Goal: Navigation & Orientation: Understand site structure

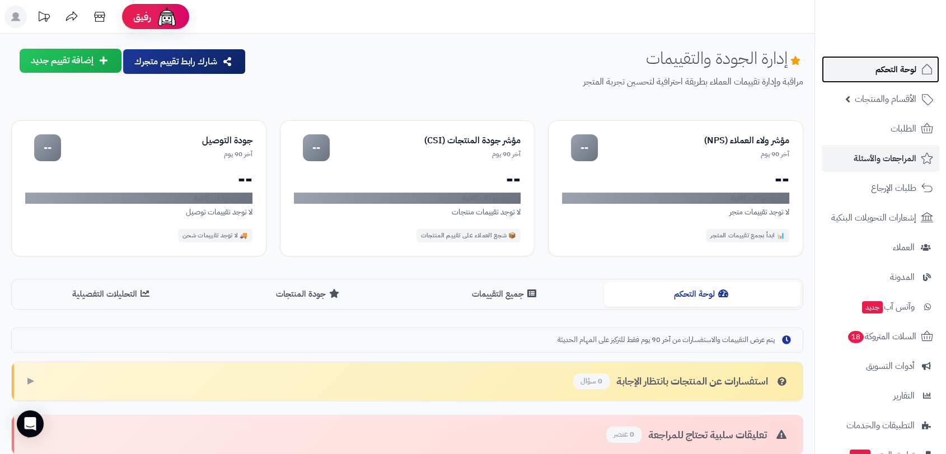
click at [894, 73] on span "لوحة التحكم" at bounding box center [896, 70] width 41 height 16
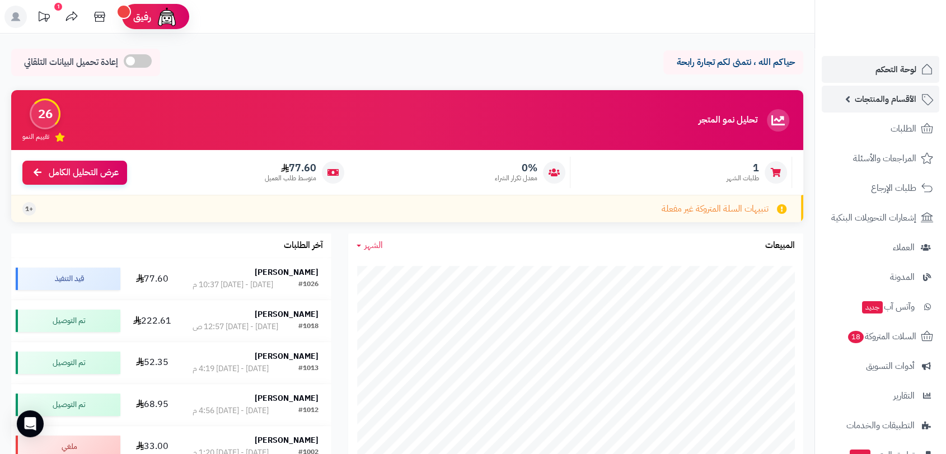
click at [892, 96] on span "الأقسام والمنتجات" at bounding box center [886, 99] width 62 height 16
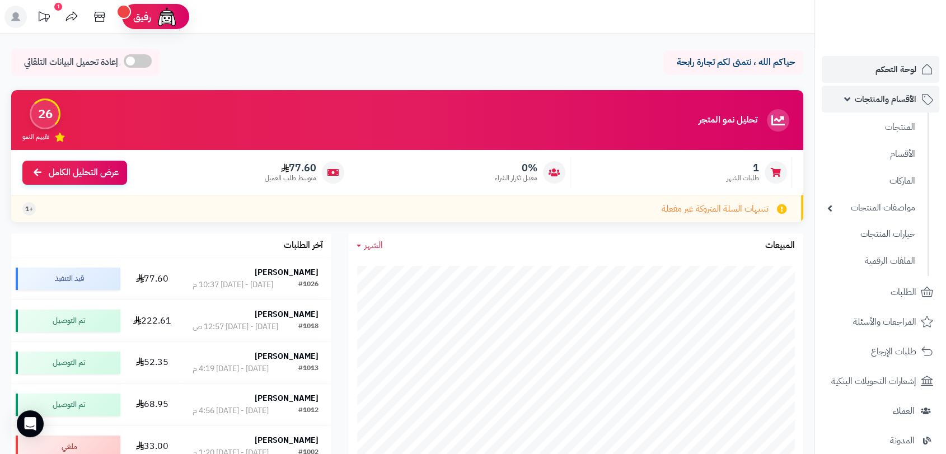
click at [887, 104] on span "الأقسام والمنتجات" at bounding box center [886, 99] width 62 height 16
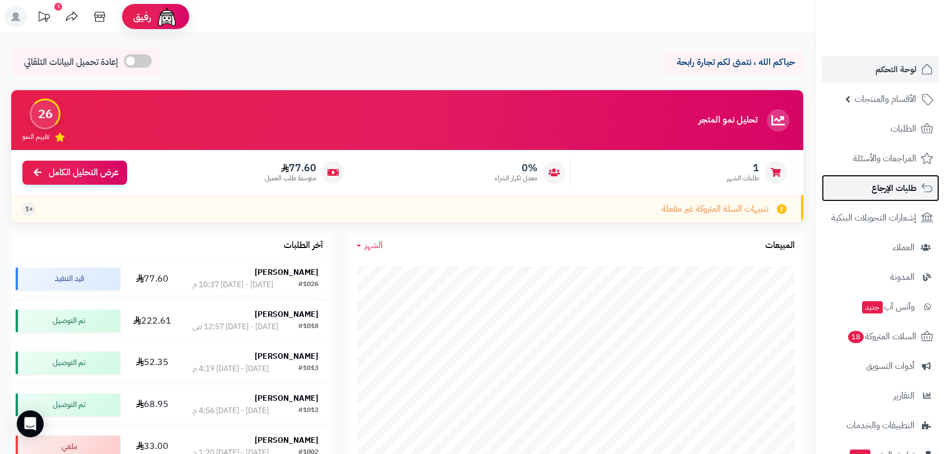
click at [885, 189] on span "طلبات الإرجاع" at bounding box center [894, 188] width 45 height 16
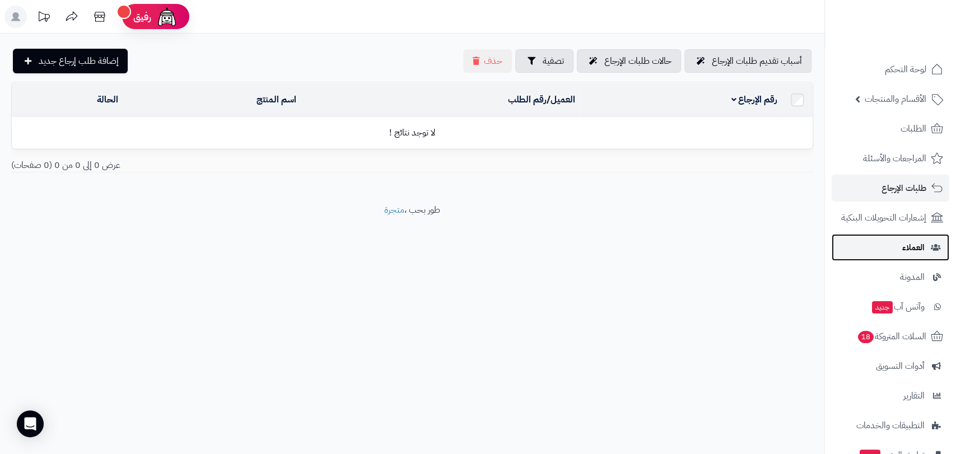
click at [906, 246] on span "العملاء" at bounding box center [913, 248] width 22 height 16
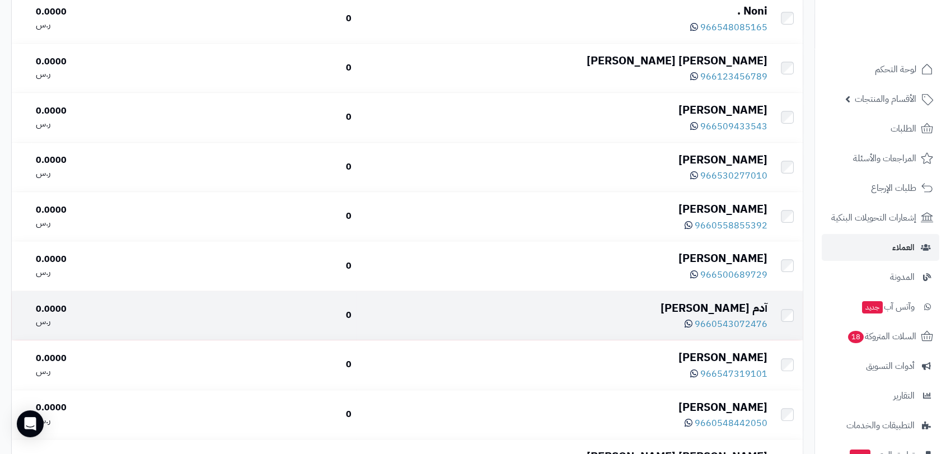
scroll to position [497, 0]
